Goal: Information Seeking & Learning: Understand process/instructions

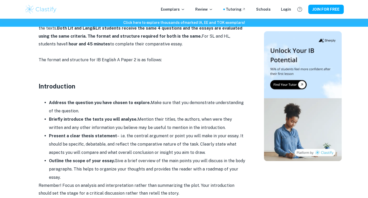
scroll to position [302, 0]
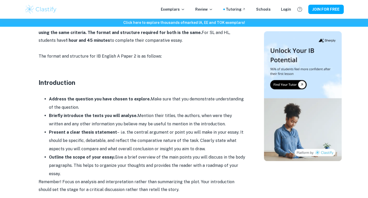
drag, startPoint x: 49, startPoint y: 98, endPoint x: 63, endPoint y: 177, distance: 79.5
click at [63, 177] on ul "Address the question you have chosen to explore. Make sure that you demonstrate…" at bounding box center [142, 136] width 207 height 83
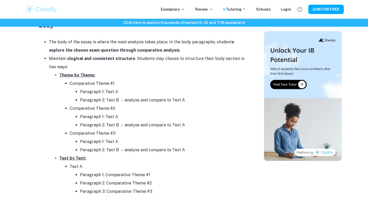
scroll to position [493, 0]
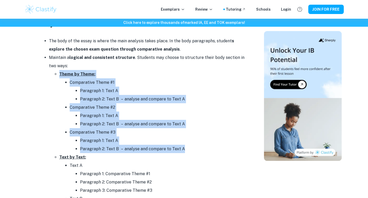
drag, startPoint x: 60, startPoint y: 75, endPoint x: 191, endPoint y: 150, distance: 151.4
click at [191, 150] on li "Theme by Theme: Comparative Theme #1 Paragraph 1: Text A Paragraph 2: Text B – …" at bounding box center [152, 111] width 187 height 83
copy li "Theme by Theme: Comparative Theme #1 Paragraph 1: Text A Paragraph 2: Text B – …"
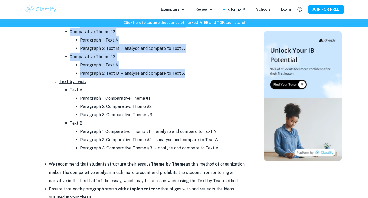
scroll to position [576, 0]
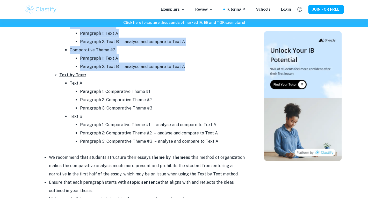
drag, startPoint x: 60, startPoint y: 75, endPoint x: 224, endPoint y: 143, distance: 177.7
click at [224, 143] on li "Text by Text: Text A Paragraph 1: Comparative Theme #1 Paragraph 2: Comparative…" at bounding box center [152, 108] width 187 height 75
copy li "Text by Text: Text A Paragraph 1: Comparative Theme #1 Paragraph 2: Comparative…"
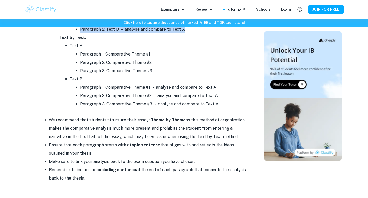
scroll to position [613, 0]
click at [124, 157] on li "Ensure that each paragraph starts with a topic sentence that aligns with and re…" at bounding box center [147, 148] width 197 height 17
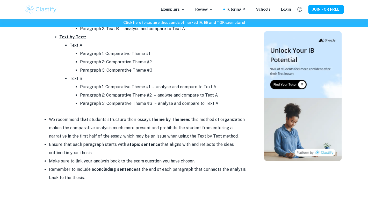
drag, startPoint x: 49, startPoint y: 147, endPoint x: 113, endPoint y: 178, distance: 70.8
click at [113, 178] on ul "We recommend that students structure their essays Theme by Theme as this method…" at bounding box center [142, 148] width 207 height 66
copy ul "Ensure that each paragraph starts with a topic sentence that aligns with and re…"
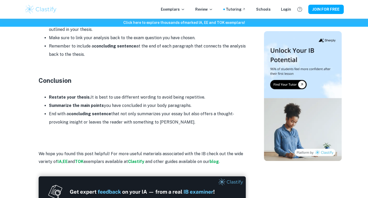
scroll to position [751, 0]
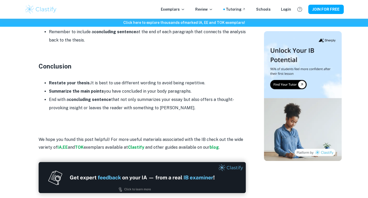
click at [163, 93] on li "Summarize the main points you have concluded in your body paragraphs." at bounding box center [147, 91] width 197 height 8
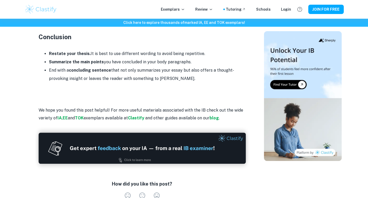
scroll to position [782, 0]
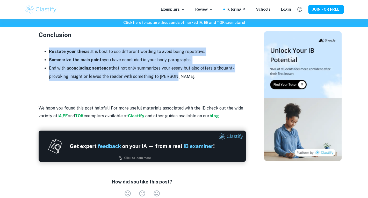
drag, startPoint x: 49, startPoint y: 52, endPoint x: 192, endPoint y: 77, distance: 144.7
click at [192, 77] on ul "Restate your thesis. It is best to use different wording to avoid being repetit…" at bounding box center [142, 63] width 207 height 33
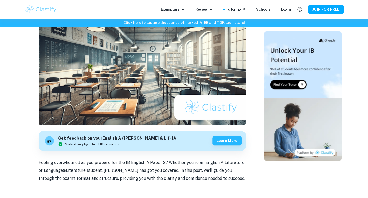
scroll to position [0, 0]
